Goal: Task Accomplishment & Management: Manage account settings

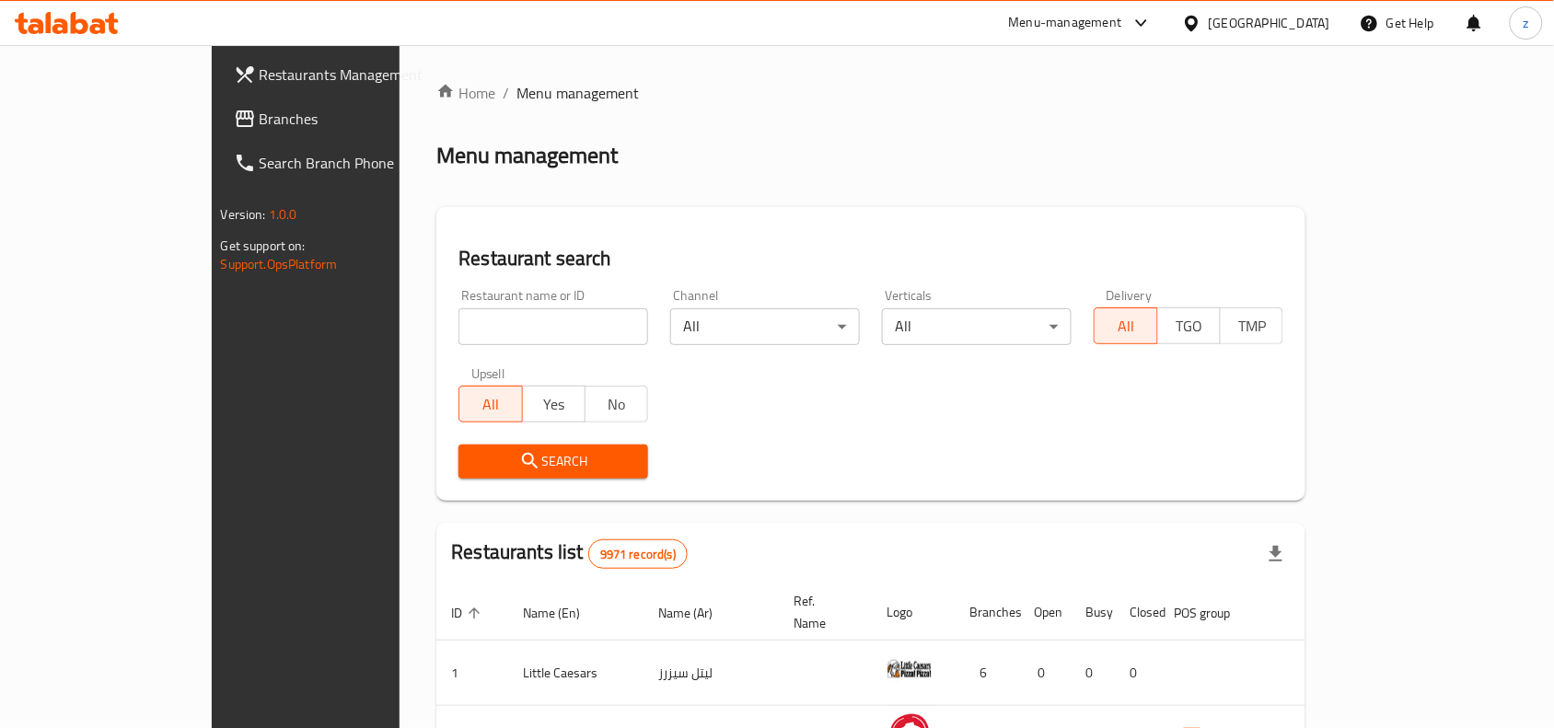
click at [219, 130] on link "Branches" at bounding box center [345, 119] width 252 height 44
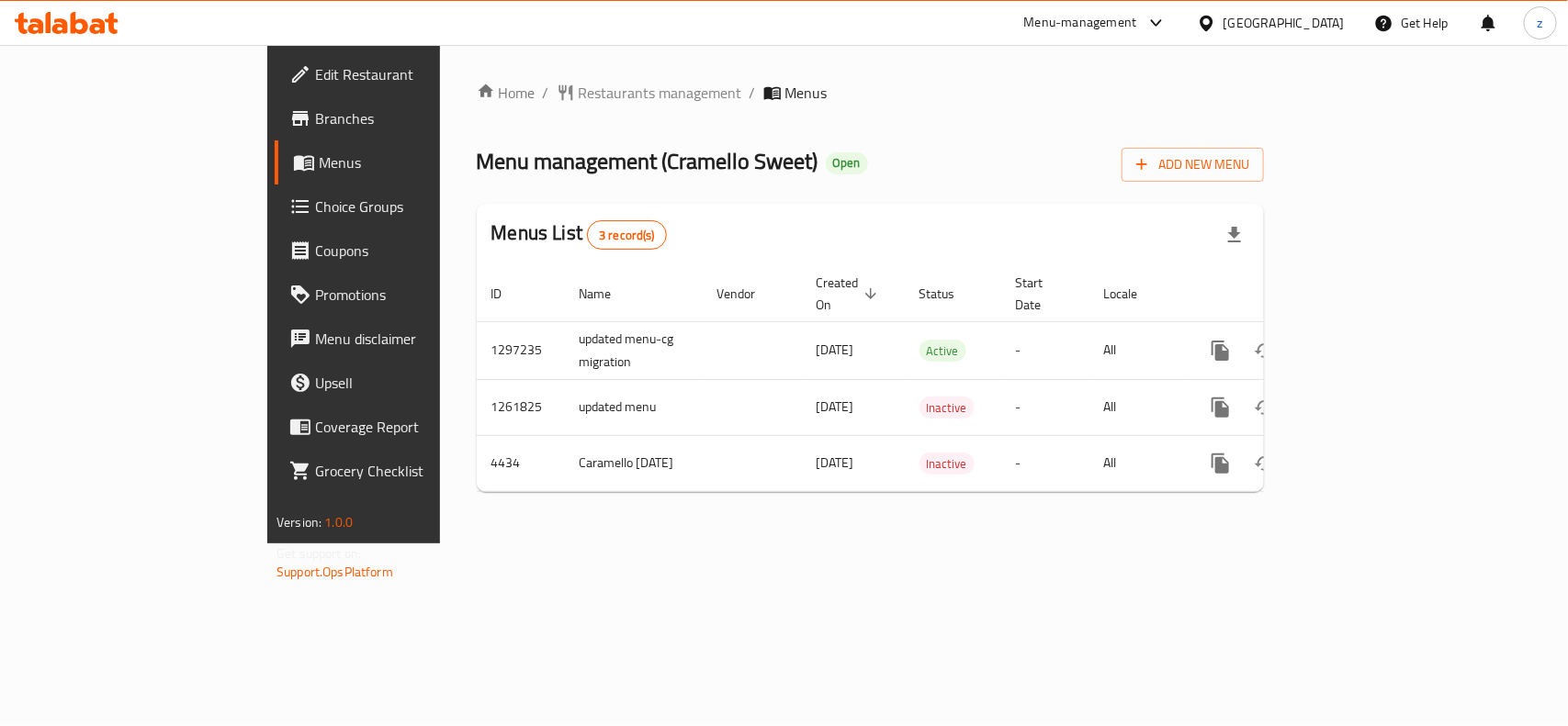
click at [315, 83] on span "Edit Restaurant" at bounding box center [415, 75] width 199 height 22
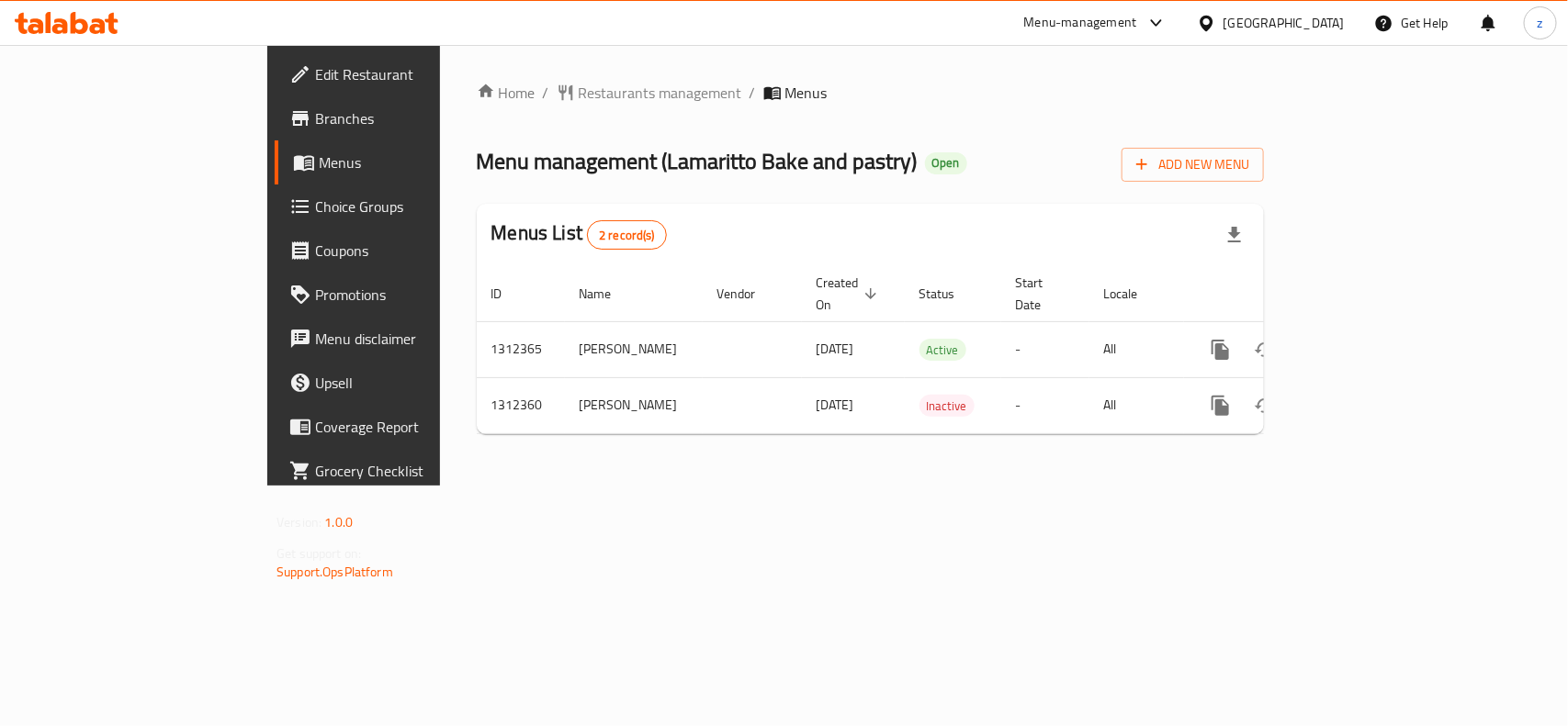
click at [315, 208] on span "Choice Groups" at bounding box center [415, 206] width 199 height 22
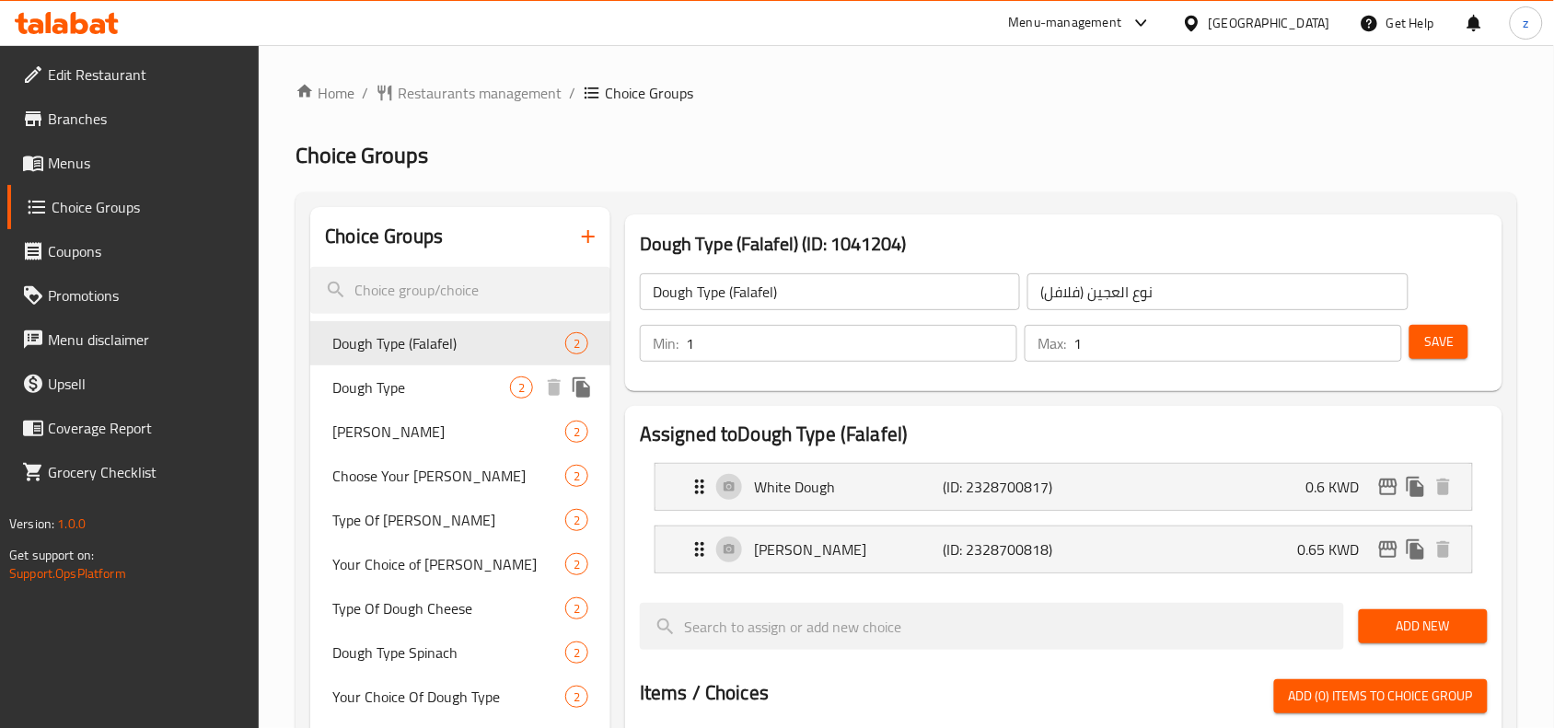
click at [361, 397] on span "Dough Type" at bounding box center [421, 388] width 178 height 22
type input "Dough Type"
type input "نوع العجين"
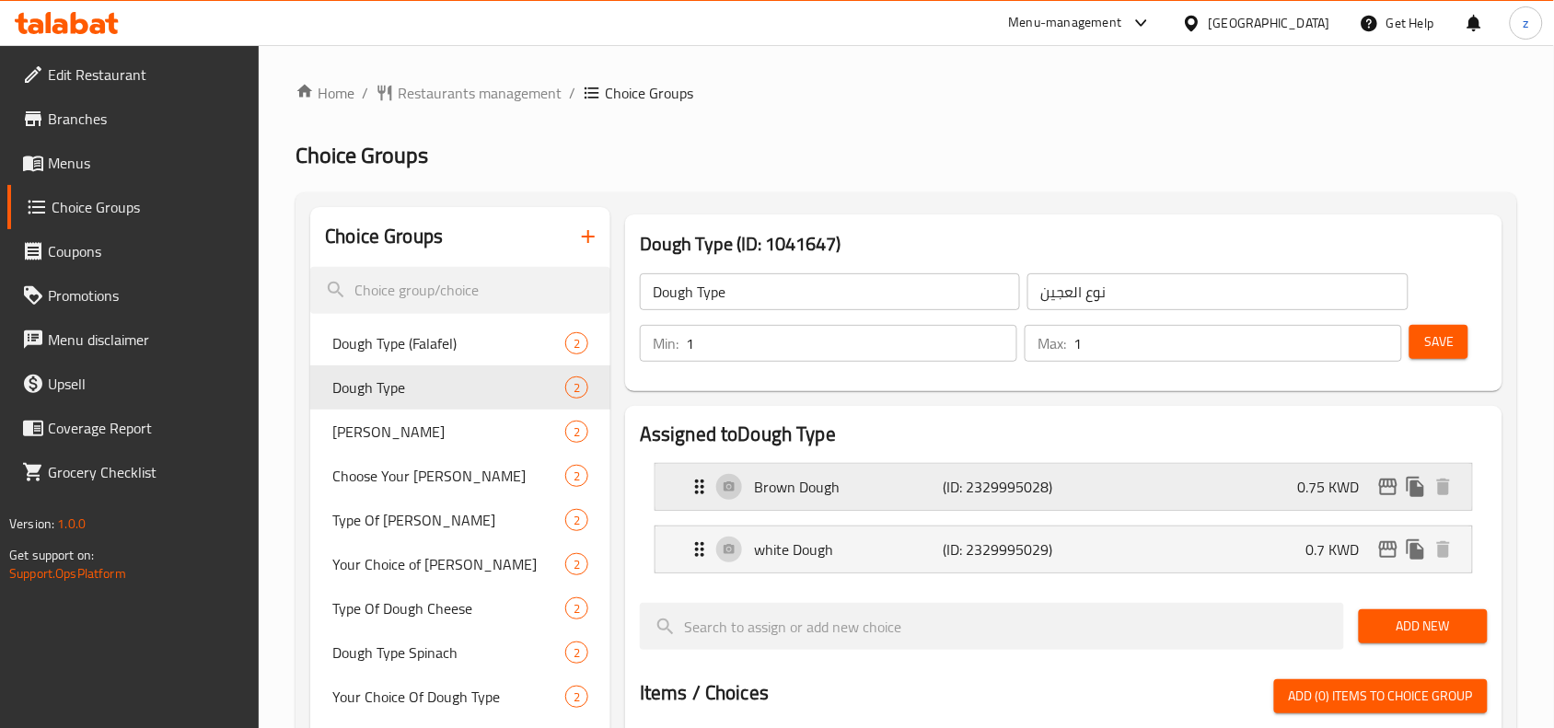
click at [817, 482] on p "Brown Dough" at bounding box center [848, 487] width 189 height 22
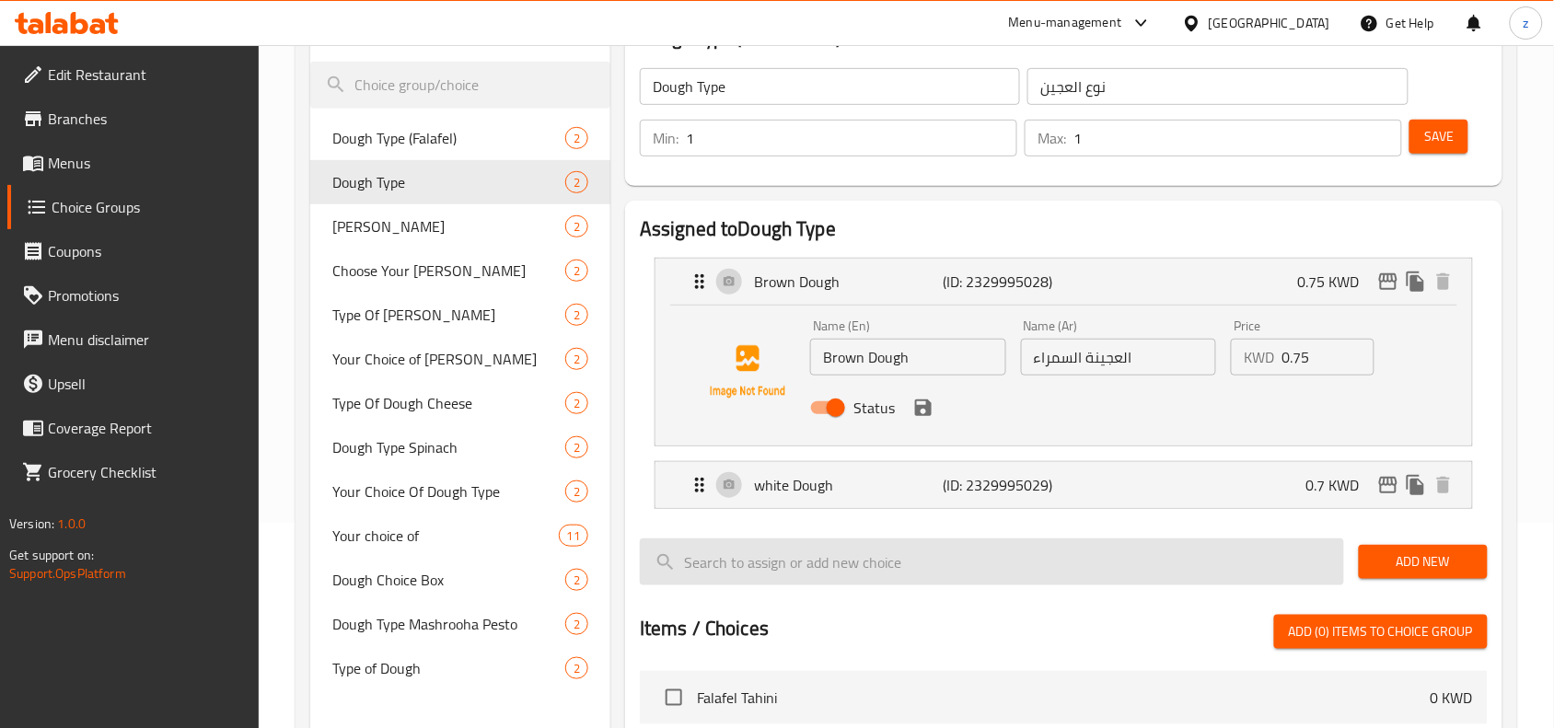
scroll to position [230, 0]
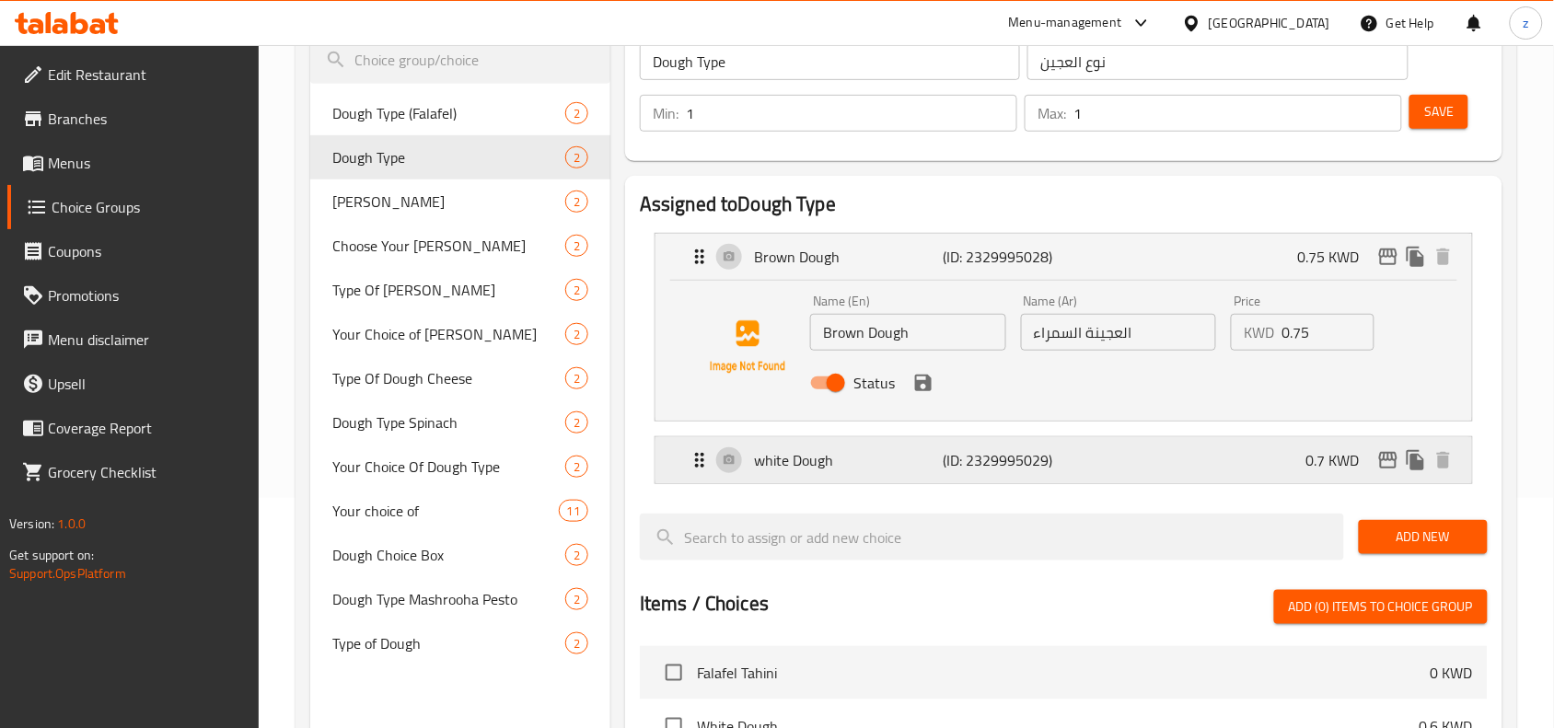
click at [793, 460] on p "white Dough" at bounding box center [848, 460] width 189 height 22
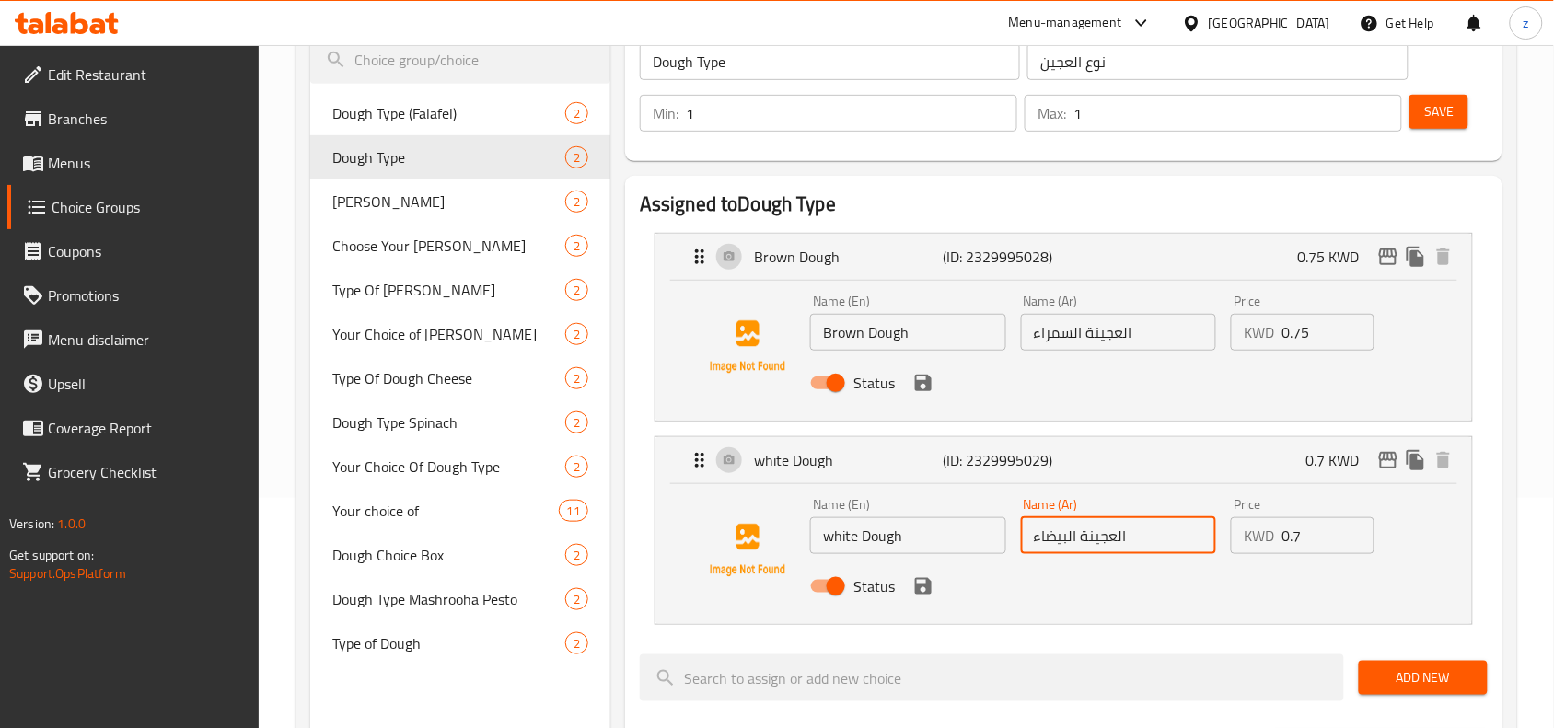
drag, startPoint x: 1032, startPoint y: 539, endPoint x: 1134, endPoint y: 536, distance: 101.3
click at [1134, 536] on input "العجينة البيضاء" at bounding box center [1119, 536] width 196 height 37
click at [1493, 506] on div "Assigned to Dough Type Brown Dough (ID: 2329995028) 0.75 KWD Name (En) Brown Do…" at bounding box center [1064, 704] width 878 height 1056
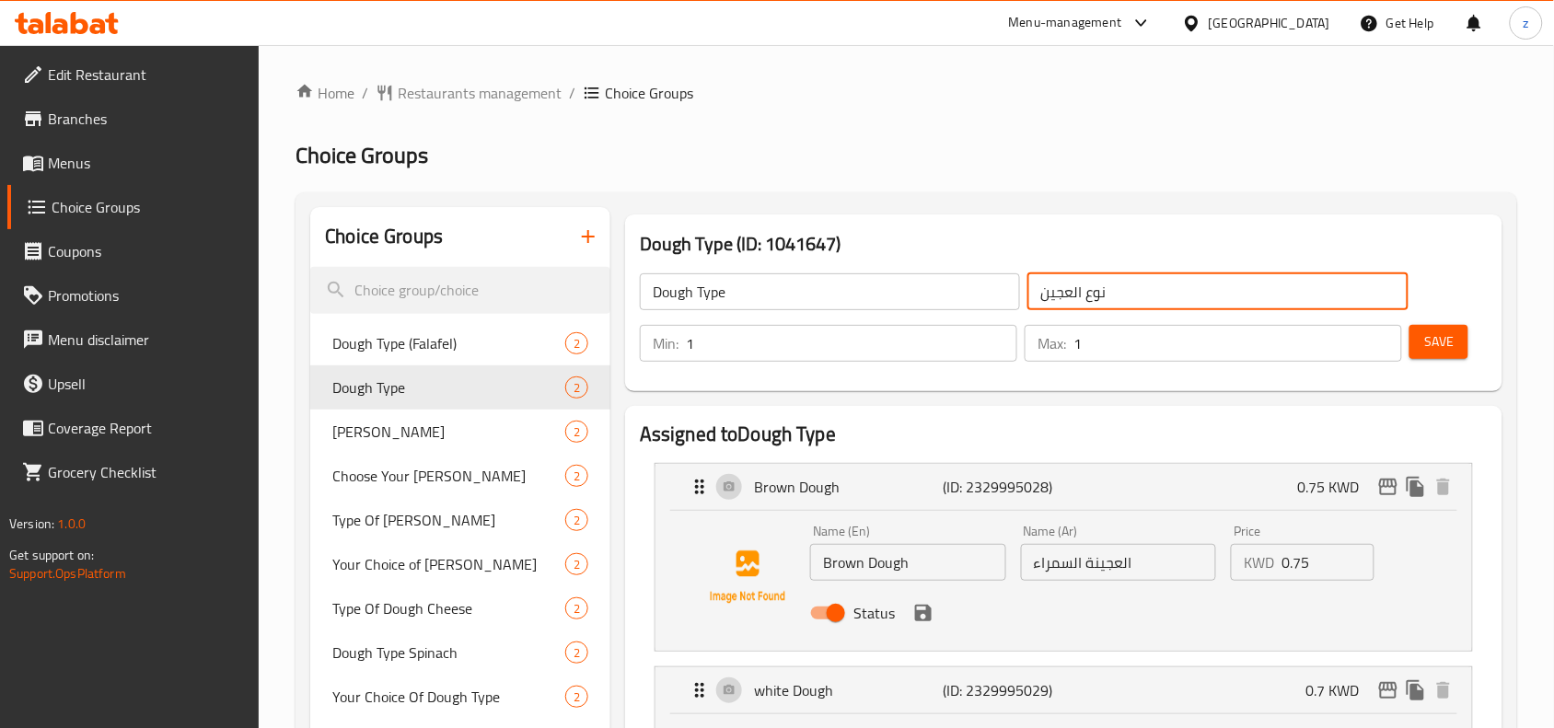
click at [1076, 304] on input "نوع العجين" at bounding box center [1218, 291] width 380 height 37
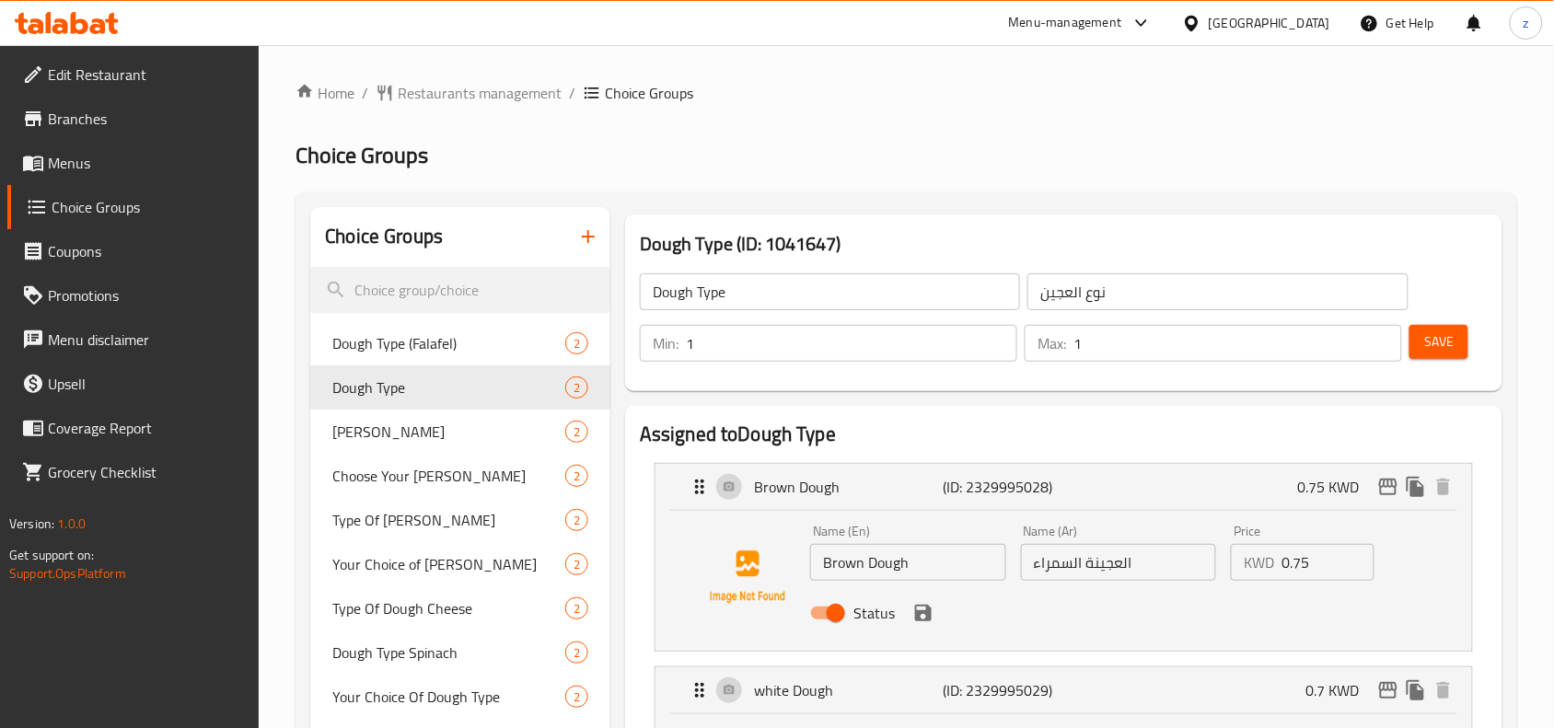
click at [1089, 288] on input "نوع العجين" at bounding box center [1218, 291] width 380 height 37
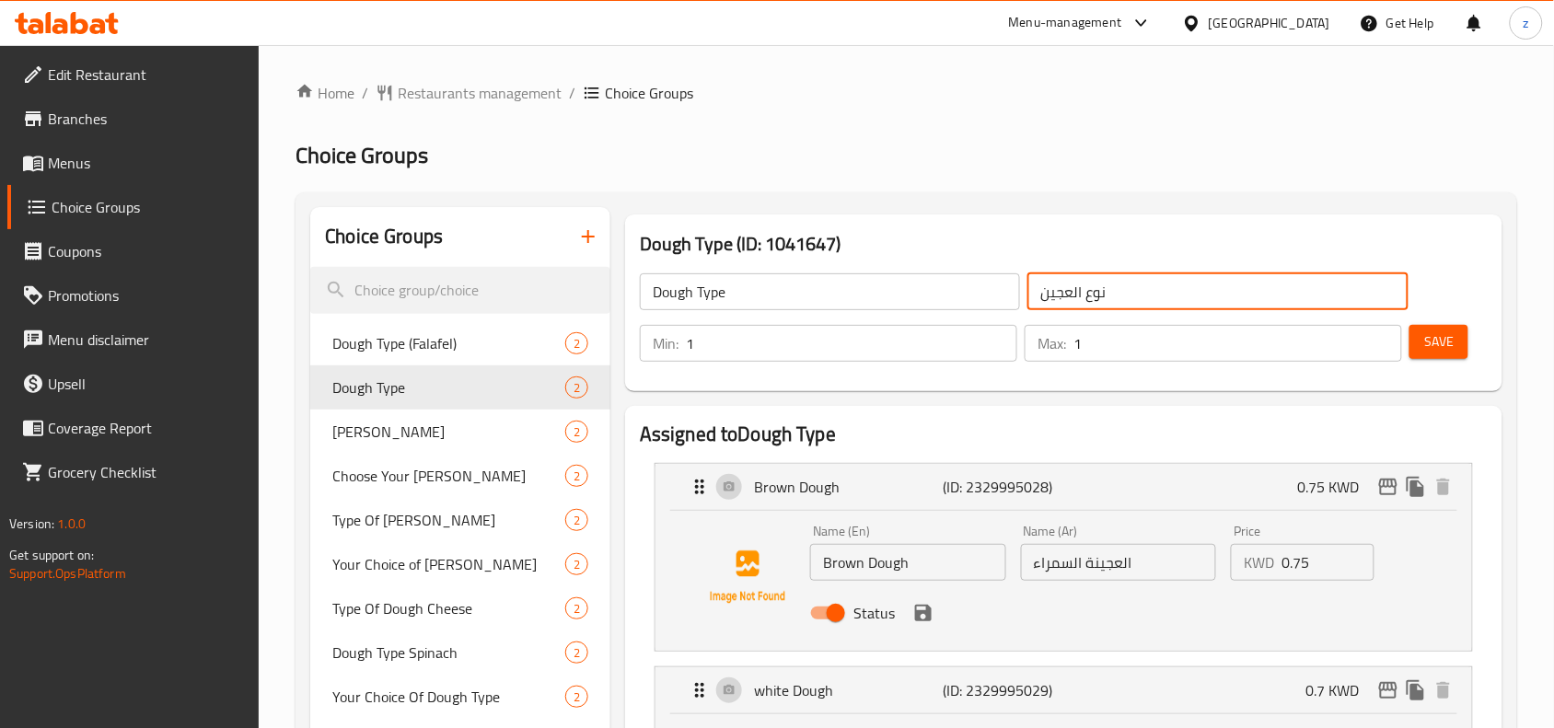
click at [1089, 288] on input "نوع العجين" at bounding box center [1218, 291] width 380 height 37
click at [1075, 297] on input "نوع العجين" at bounding box center [1218, 291] width 380 height 37
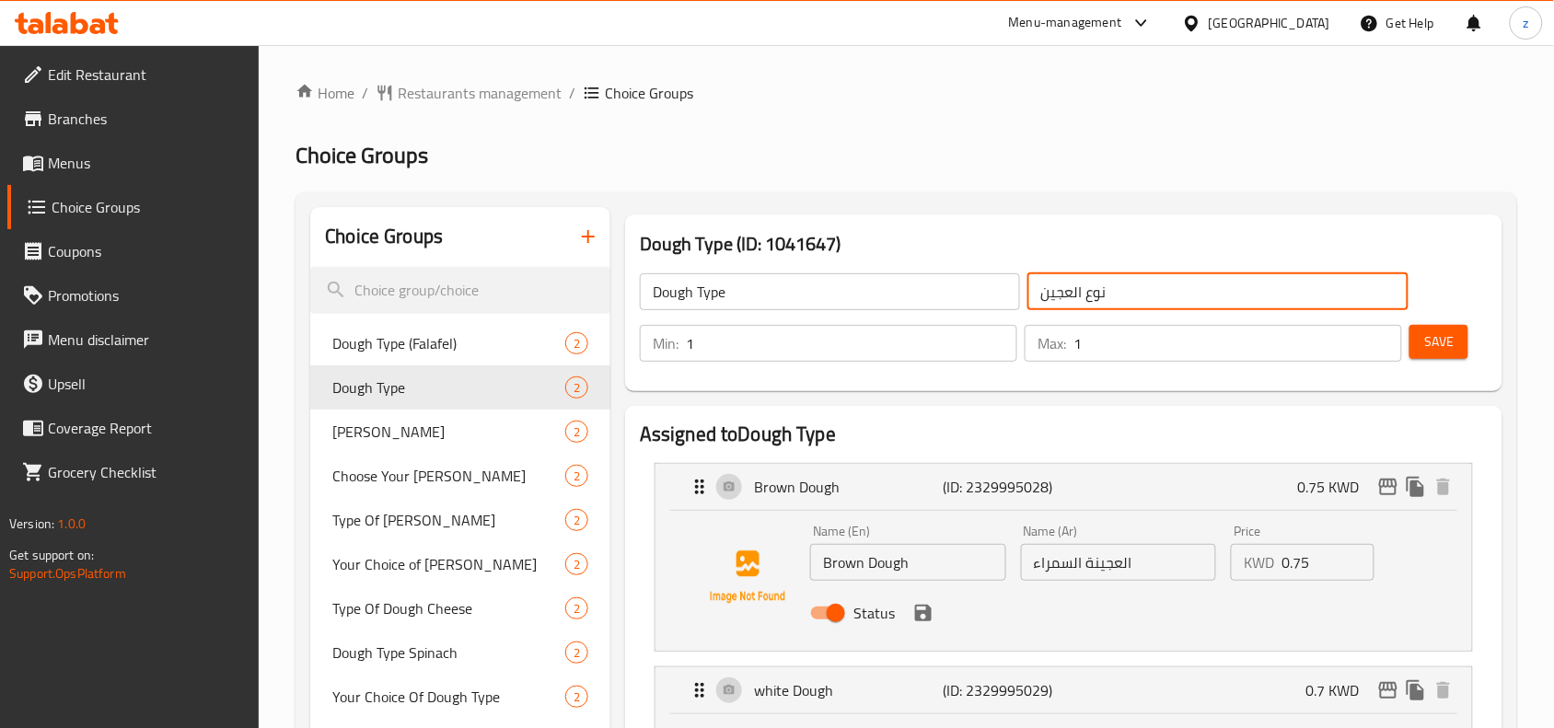
click at [1075, 297] on input "نوع العجين" at bounding box center [1218, 291] width 380 height 37
click at [454, 88] on span "Restaurants management" at bounding box center [480, 93] width 164 height 22
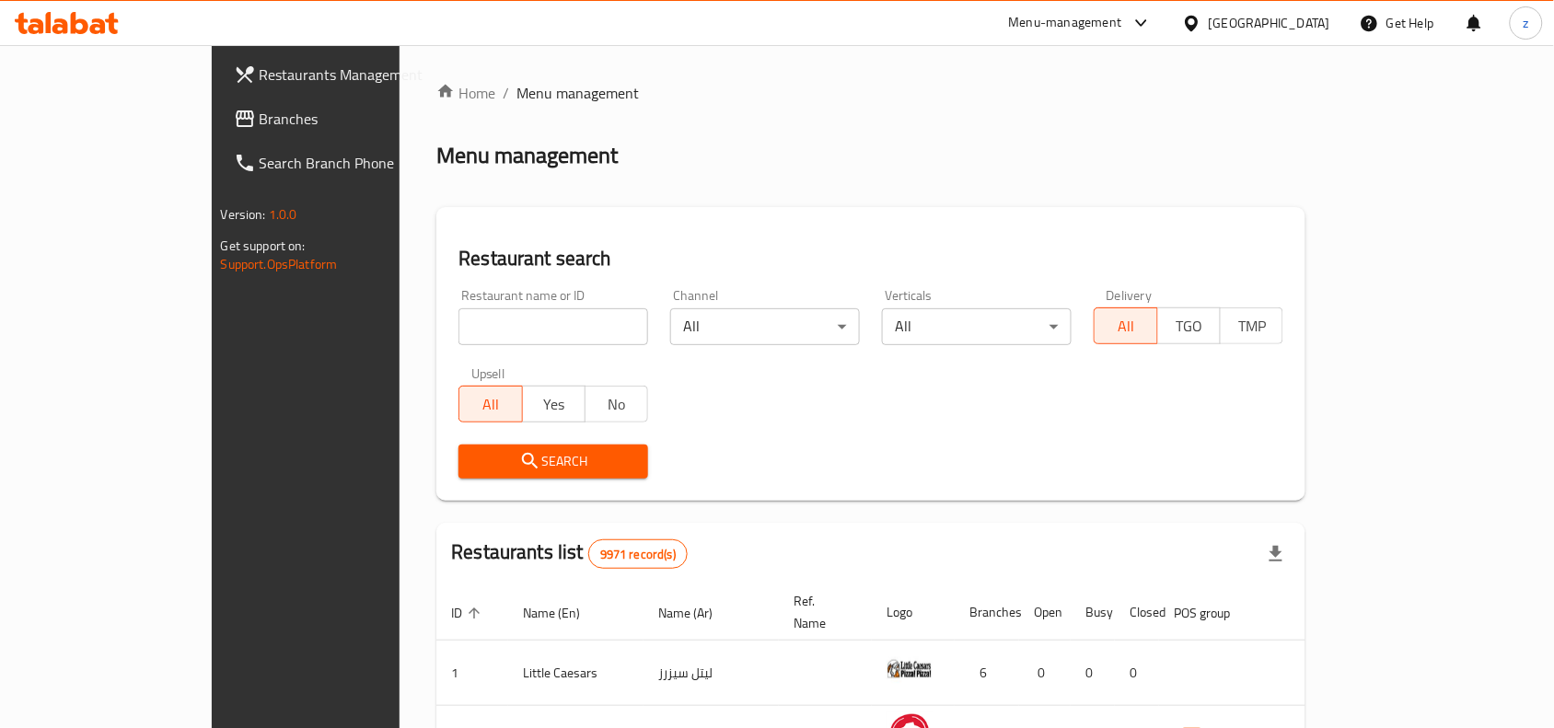
click at [260, 121] on span "Branches" at bounding box center [358, 119] width 197 height 22
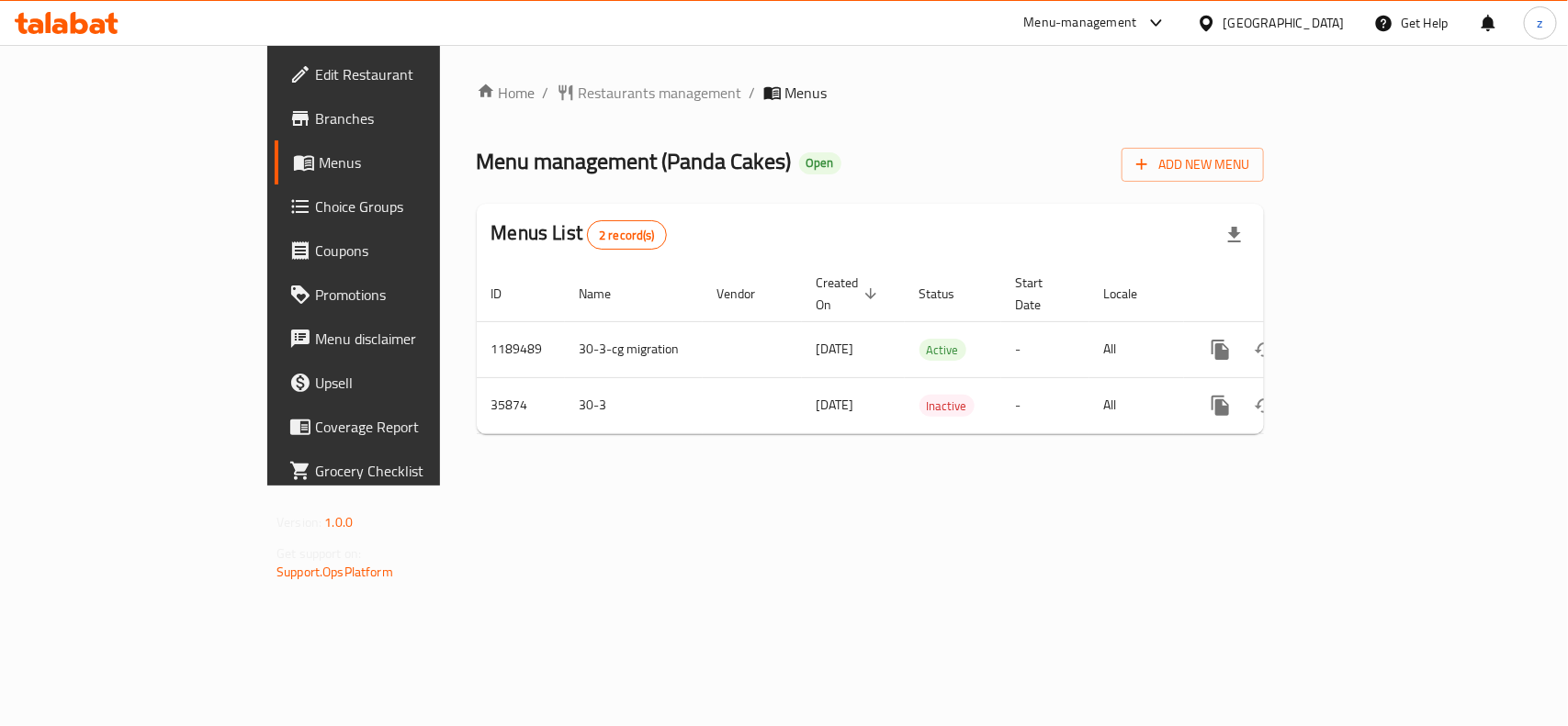
click at [315, 85] on span "Edit Restaurant" at bounding box center [415, 75] width 199 height 22
